Goal: Transaction & Acquisition: Purchase product/service

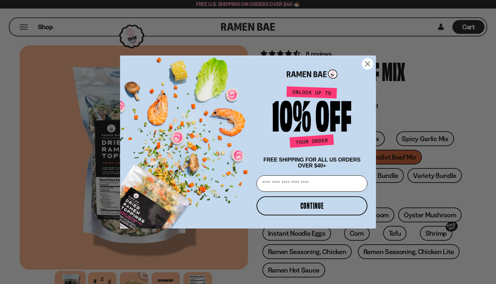
scroll to position [14, 0]
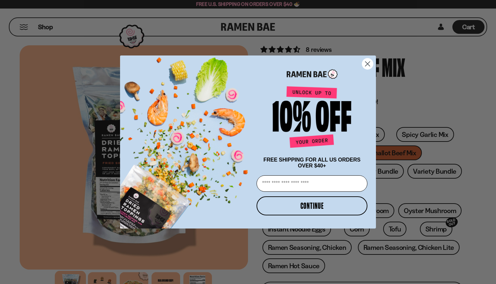
click at [366, 62] on icon "Close dialog" at bounding box center [367, 64] width 5 height 5
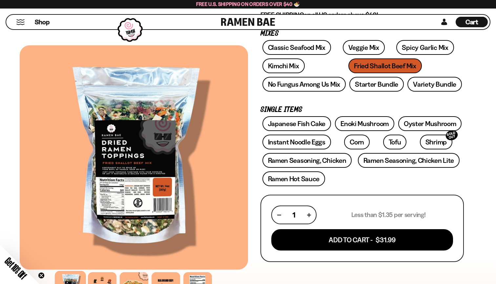
scroll to position [102, 0]
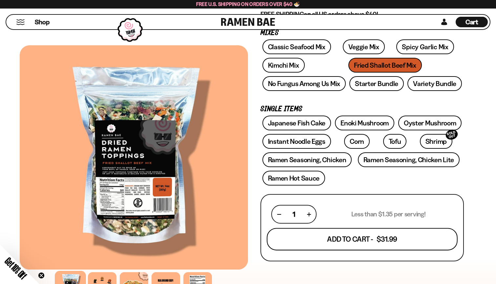
click at [336, 234] on button "Add To Cart - $31.99" at bounding box center [362, 239] width 191 height 22
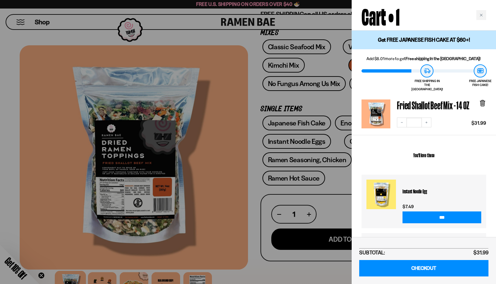
click at [258, 107] on div at bounding box center [248, 142] width 496 height 284
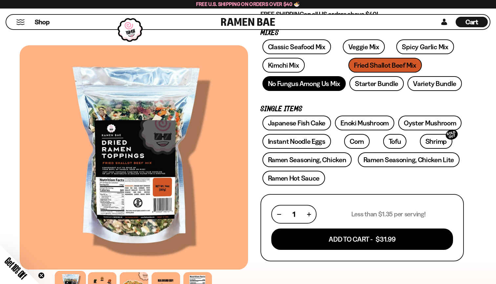
click at [289, 88] on link "No Fungus Among Us Mix" at bounding box center [303, 83] width 83 height 15
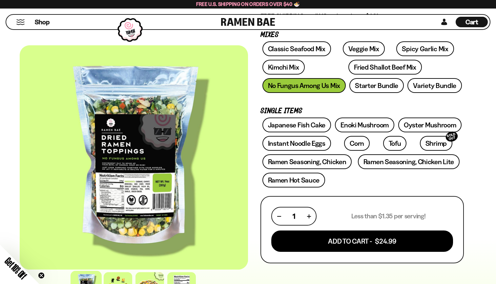
scroll to position [91, 0]
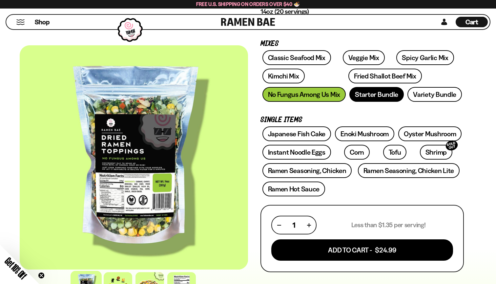
click at [389, 92] on link "Starter Bundle" at bounding box center [376, 94] width 54 height 15
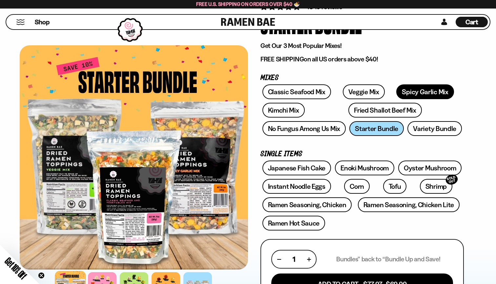
scroll to position [52, 0]
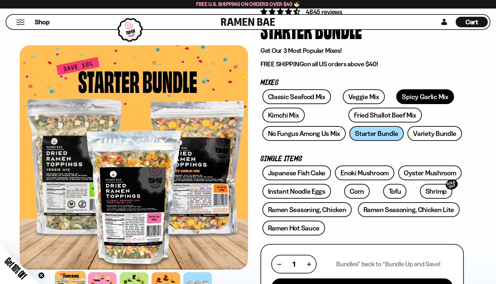
click at [398, 98] on link "Spicy Garlic Mix" at bounding box center [424, 96] width 57 height 15
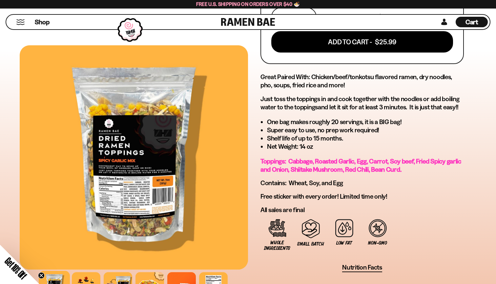
scroll to position [306, 0]
